Goal: Find specific page/section: Find specific page/section

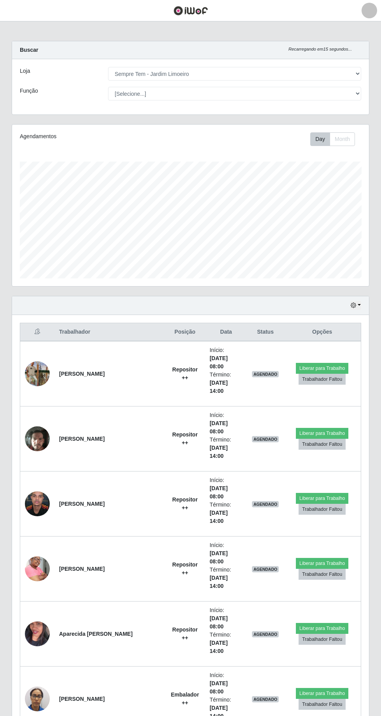
select select "508"
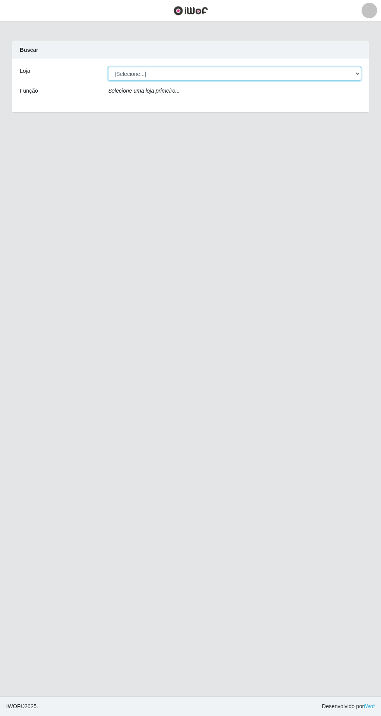
click at [165, 68] on select "[Selecione...] [GEOGRAPHIC_DATA] - [GEOGRAPHIC_DATA] [GEOGRAPHIC_DATA] - [GEOGR…" at bounding box center [234, 74] width 253 height 14
select select "508"
click at [108, 67] on select "[Selecione...] [GEOGRAPHIC_DATA] - [GEOGRAPHIC_DATA] [GEOGRAPHIC_DATA] - [GEOGR…" at bounding box center [234, 74] width 253 height 14
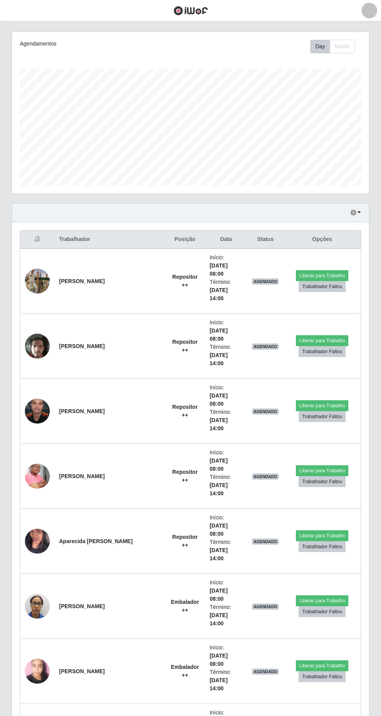
scroll to position [93, 0]
